Goal: Task Accomplishment & Management: Use online tool/utility

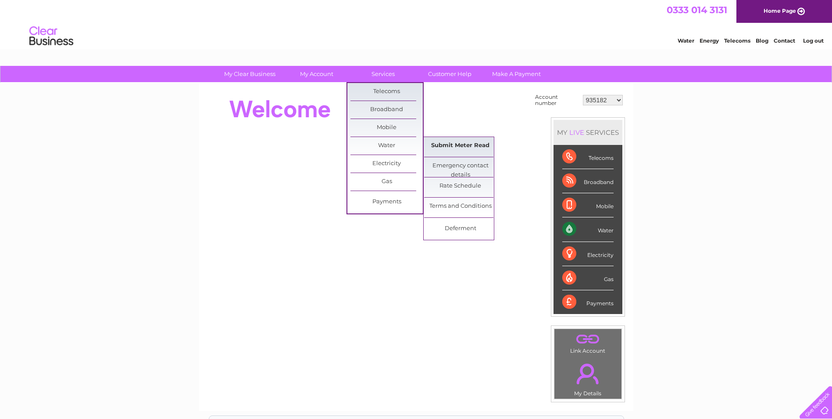
click at [444, 140] on link "Submit Meter Read" at bounding box center [460, 146] width 72 height 18
click at [469, 144] on link "Submit Meter Read" at bounding box center [460, 146] width 72 height 18
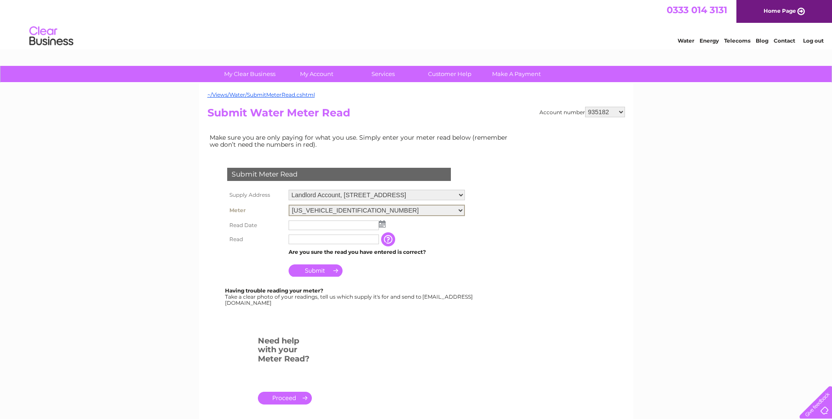
click at [465, 208] on select "06ELSTER18T681796 06ELSTER19M342500" at bounding box center [377, 210] width 176 height 11
select select "389339"
click at [289, 205] on select "06ELSTER18T681796 06ELSTER19M342500" at bounding box center [377, 210] width 176 height 11
click at [382, 222] on img at bounding box center [382, 222] width 7 height 7
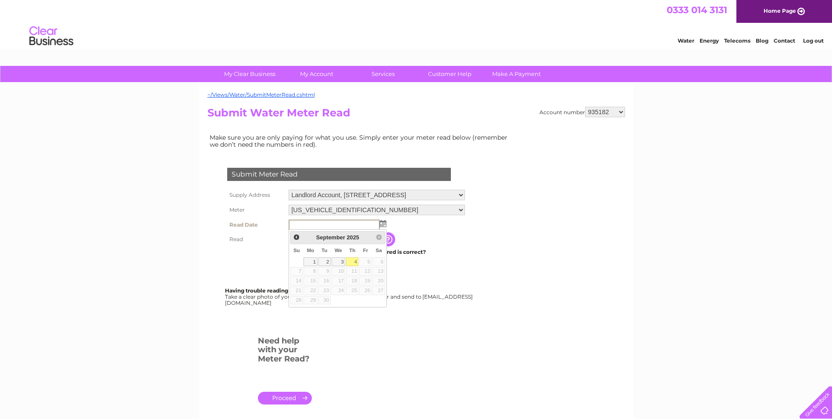
click at [352, 259] on link "4" at bounding box center [352, 261] width 12 height 9
type input "2025/09/04"
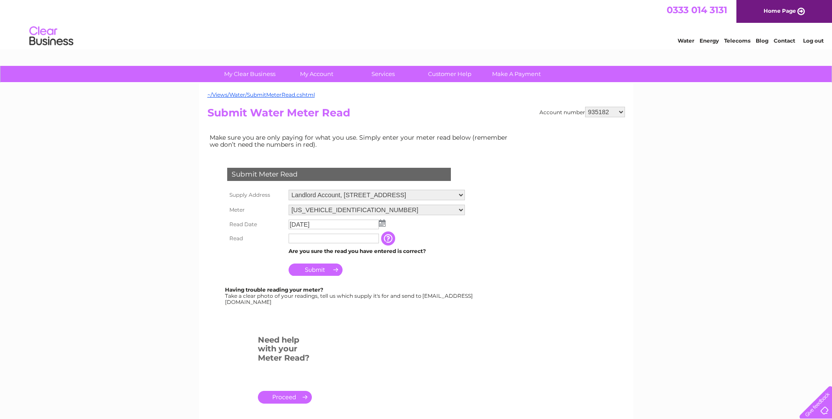
click at [339, 238] on input "text" at bounding box center [334, 238] width 90 height 10
click at [327, 237] on input "text" at bounding box center [334, 238] width 91 height 11
click at [323, 237] on input "10506" at bounding box center [334, 238] width 91 height 11
type input "1"
click at [322, 238] on input "text" at bounding box center [334, 238] width 91 height 11
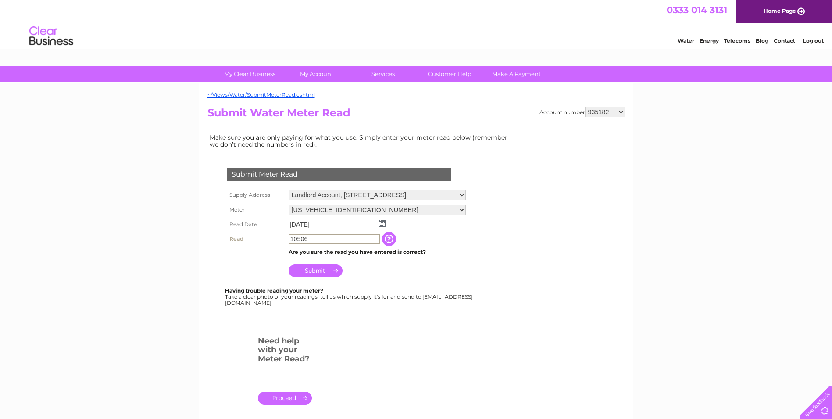
type input "10506"
click at [320, 268] on input "Submit" at bounding box center [316, 269] width 54 height 12
